Goal: Check status: Check status

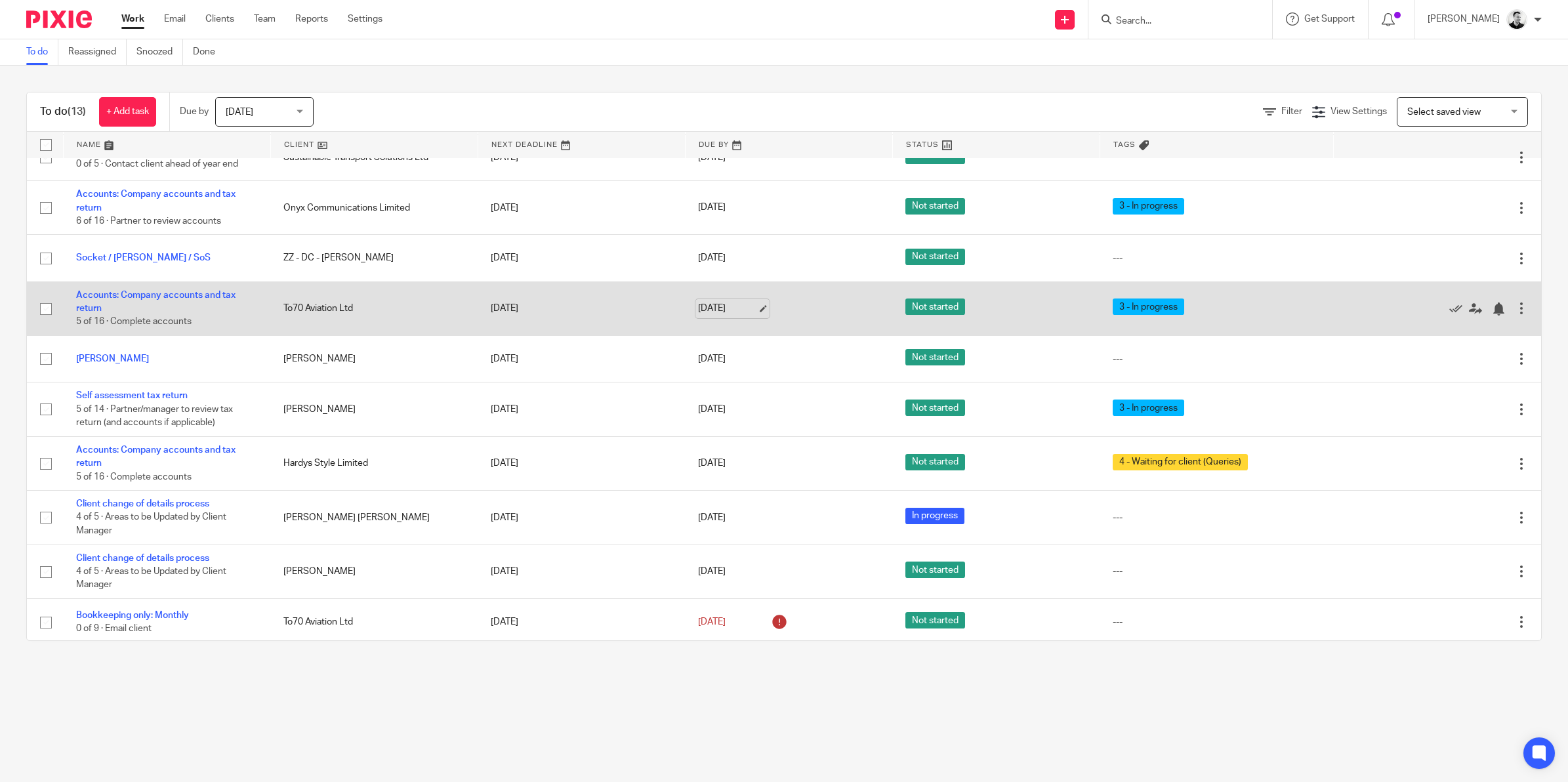
scroll to position [169, 0]
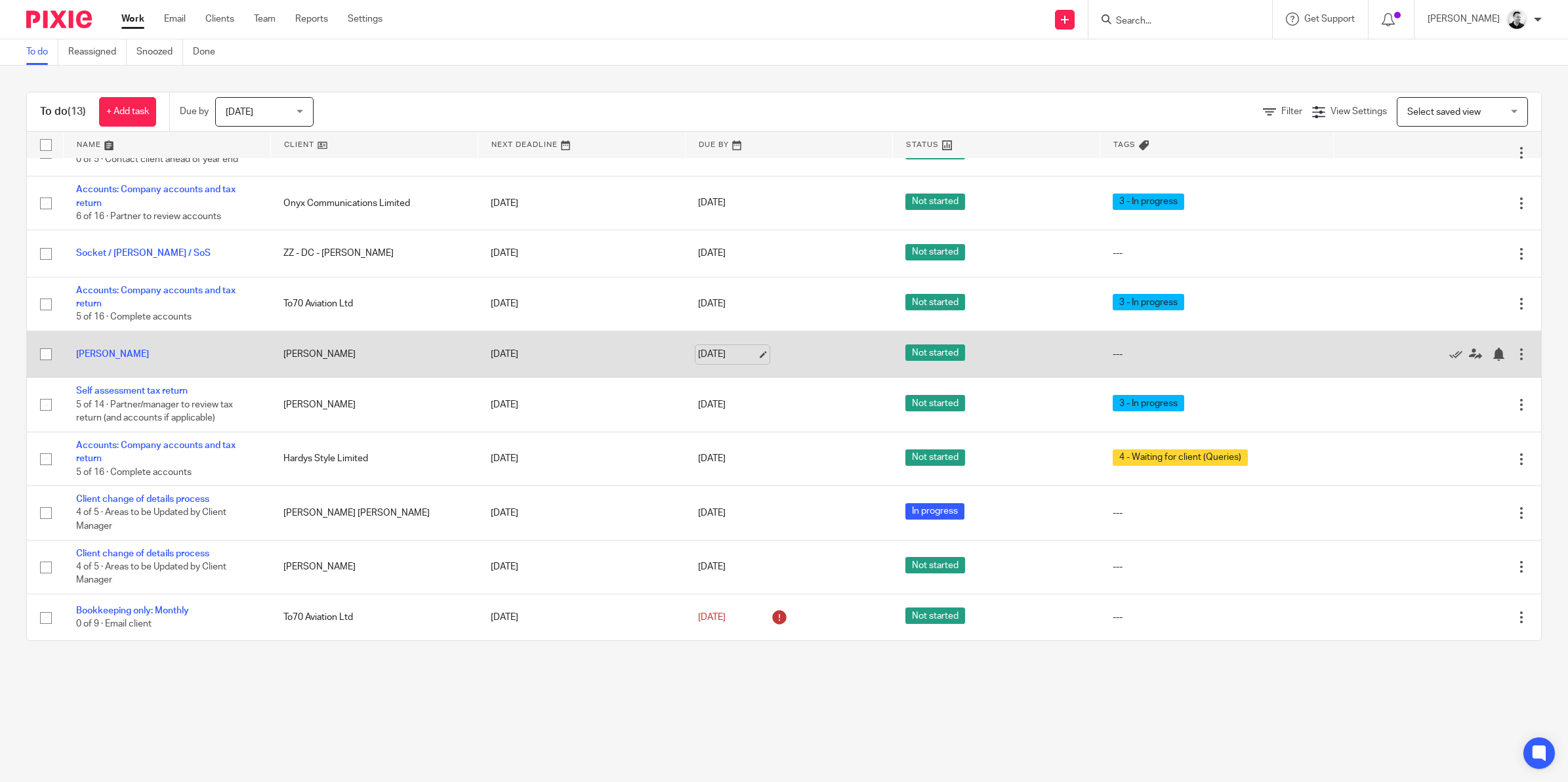
click at [725, 342] on td "[DATE]" at bounding box center [788, 354] width 207 height 46
click at [725, 349] on link "[DATE]" at bounding box center [728, 354] width 59 height 14
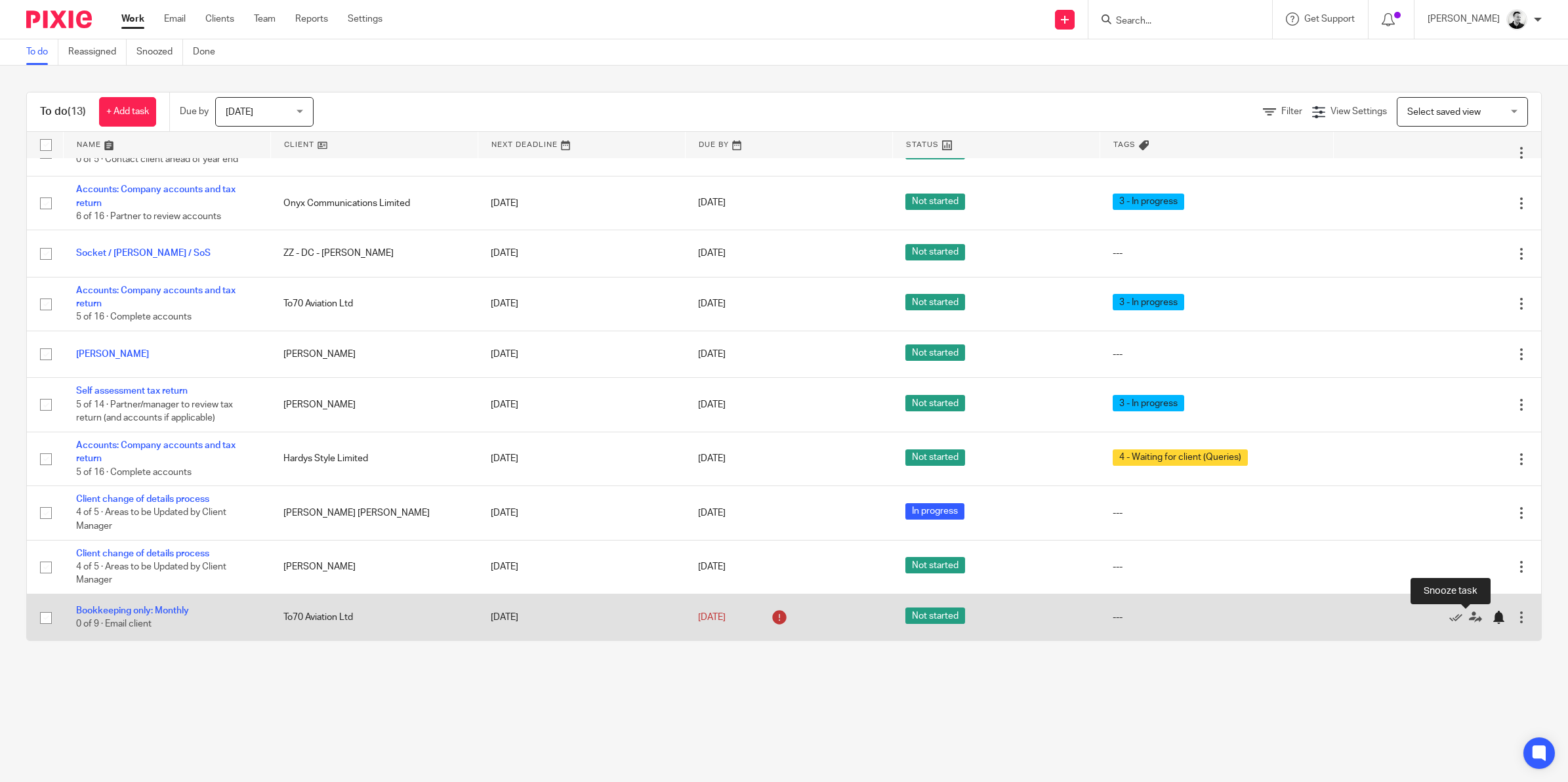
click at [1491, 617] on div at bounding box center [1498, 617] width 13 height 13
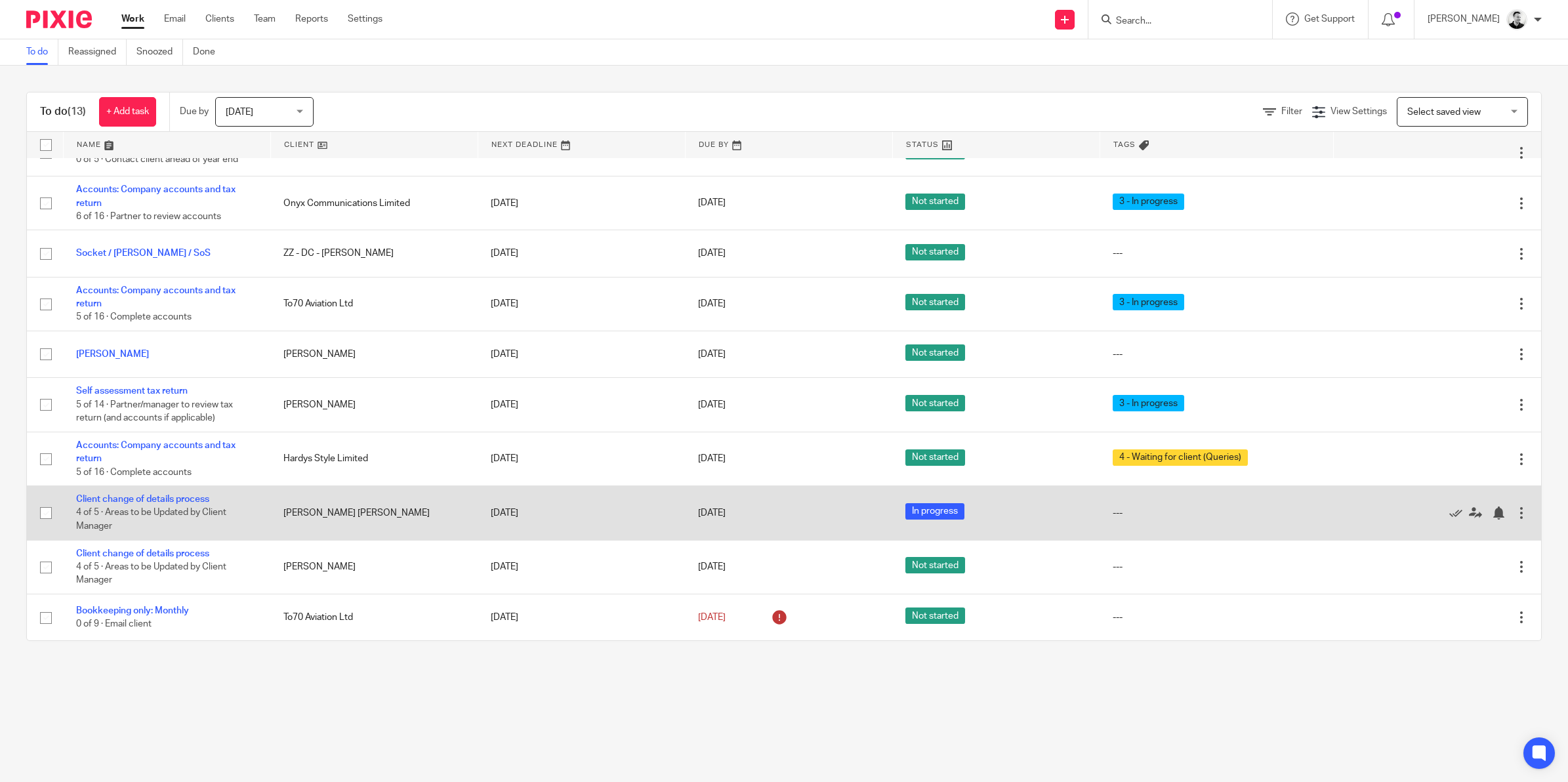
scroll to position [123, 0]
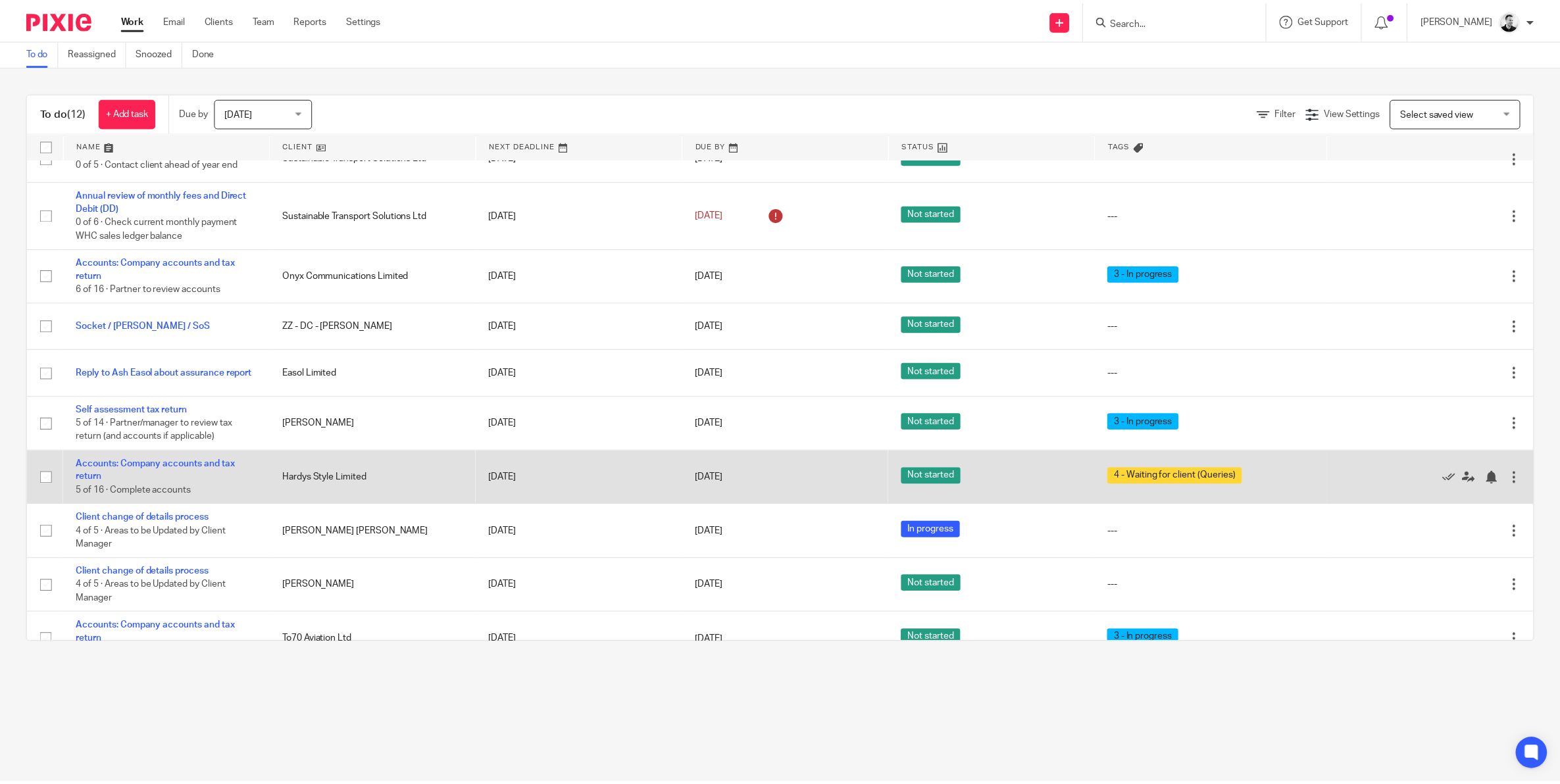
scroll to position [143, 0]
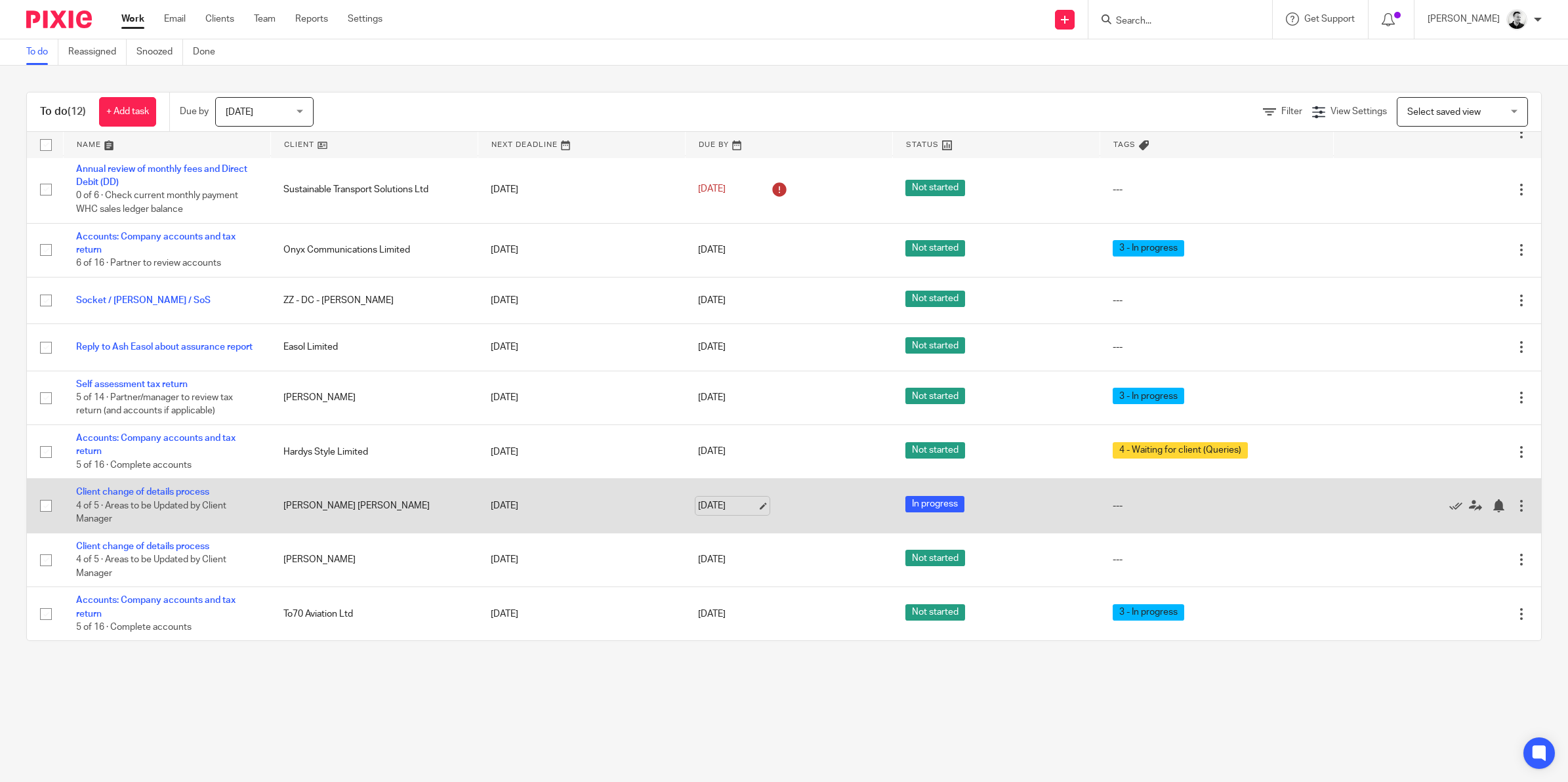
click at [706, 505] on link "[DATE]" at bounding box center [728, 506] width 59 height 14
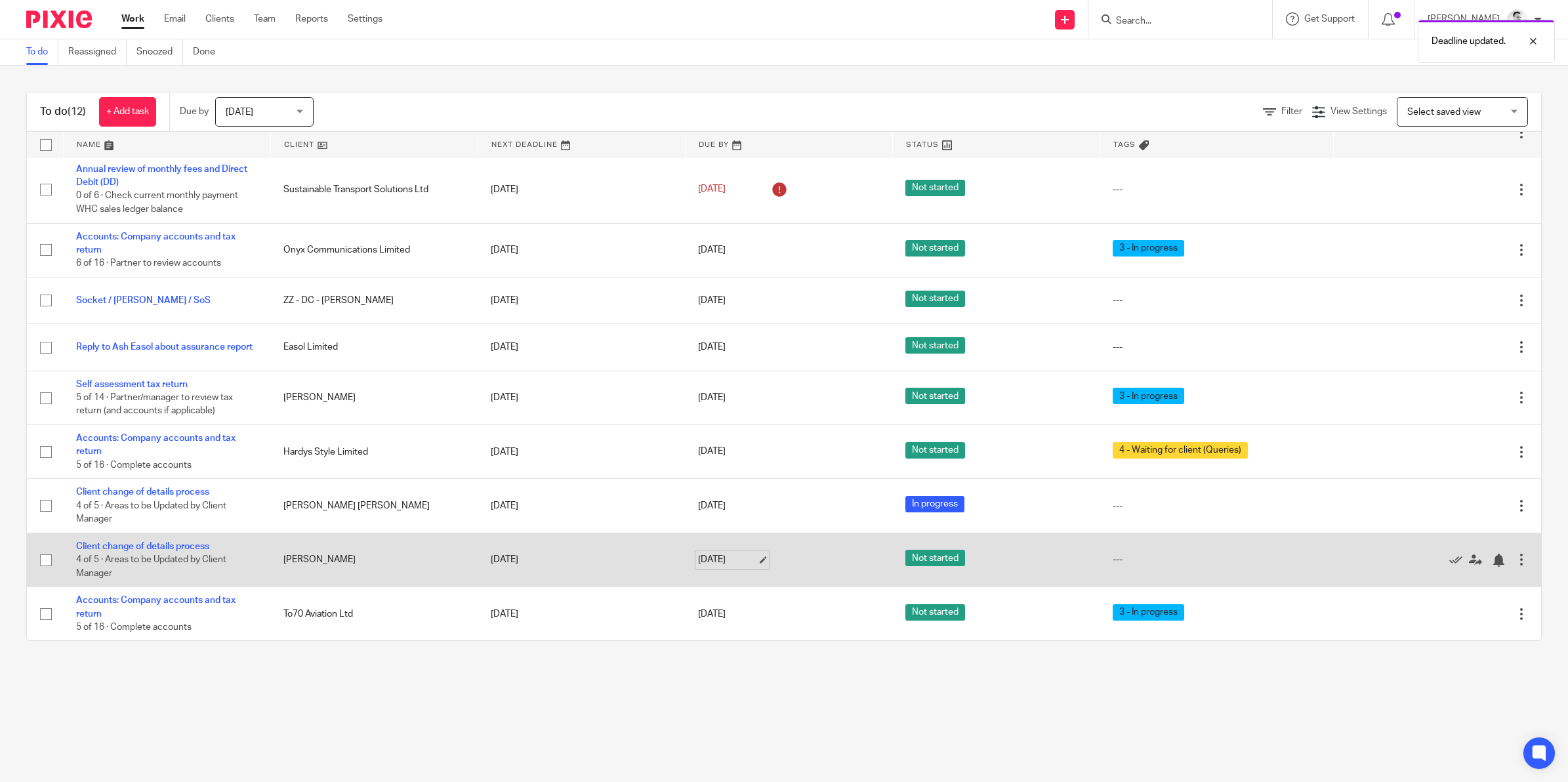
click at [719, 559] on link "[DATE]" at bounding box center [728, 559] width 59 height 14
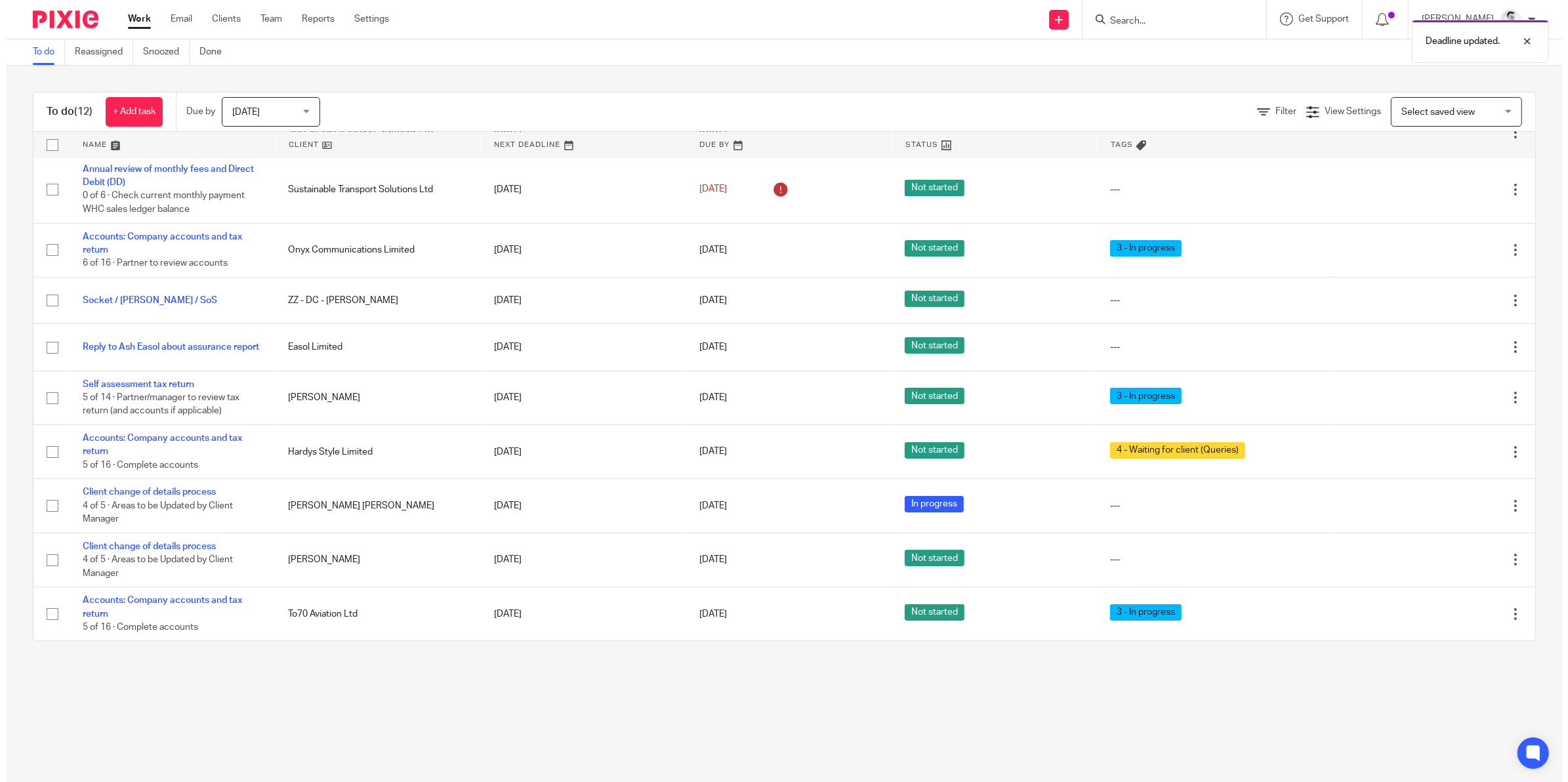
scroll to position [0, 0]
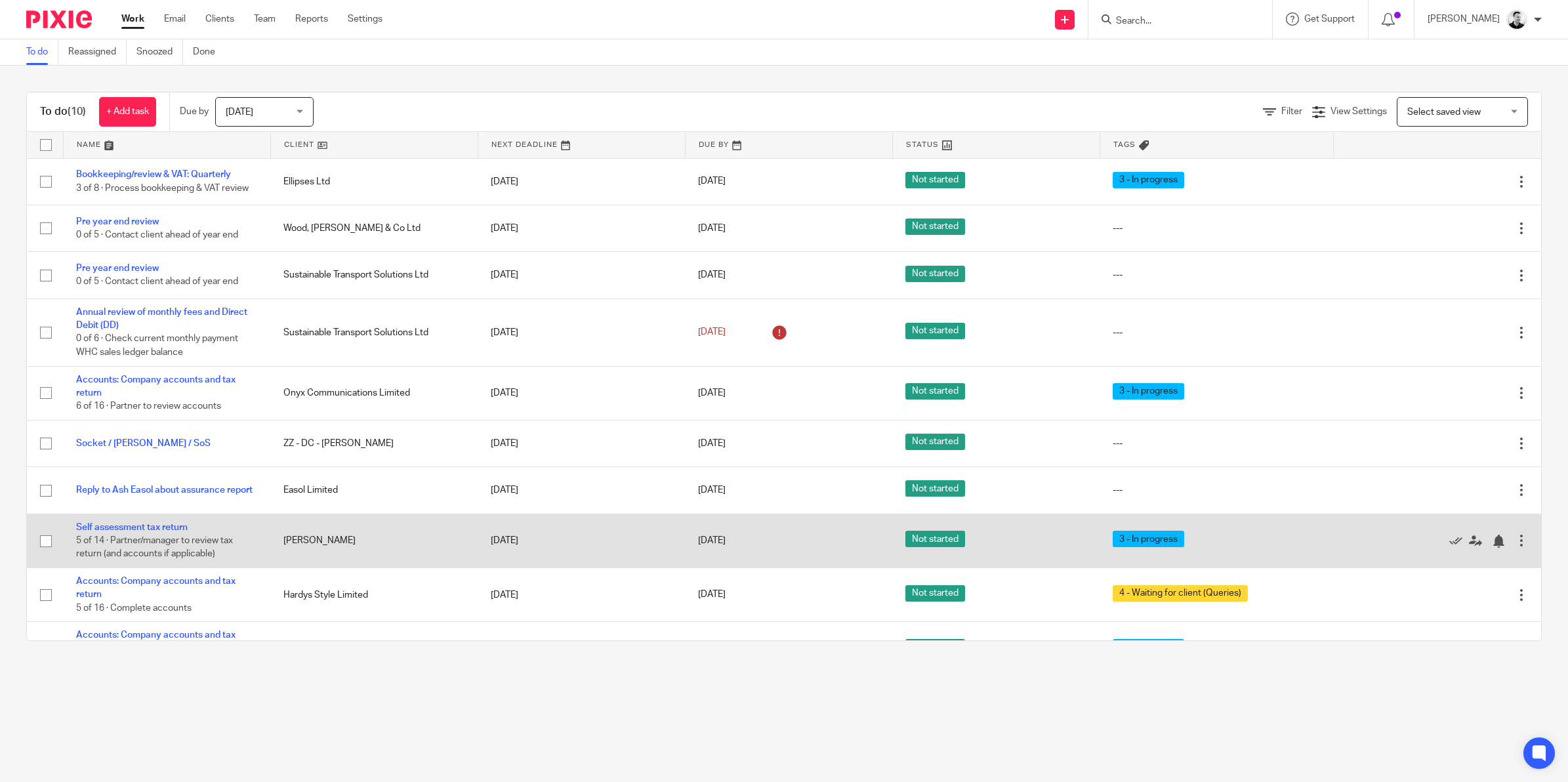
scroll to position [35, 0]
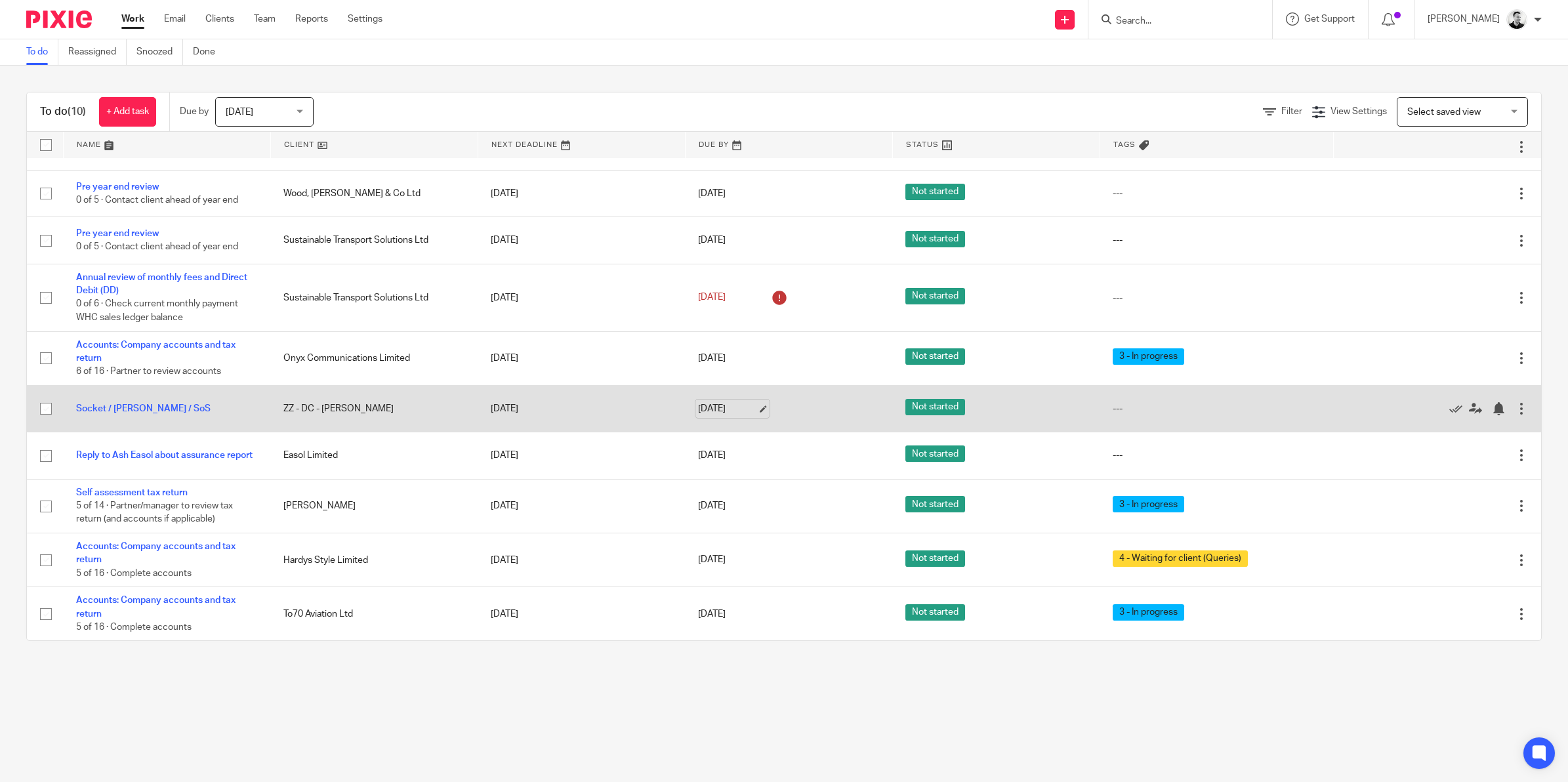
click at [729, 411] on link "[DATE]" at bounding box center [728, 409] width 59 height 14
click at [715, 404] on link "[DATE]" at bounding box center [728, 409] width 59 height 14
